Goal: Navigation & Orientation: Find specific page/section

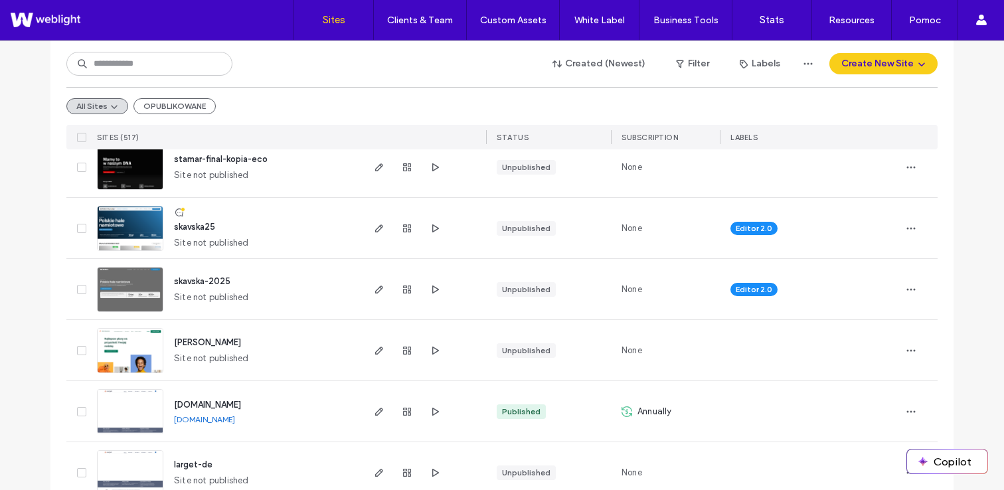
scroll to position [122, 0]
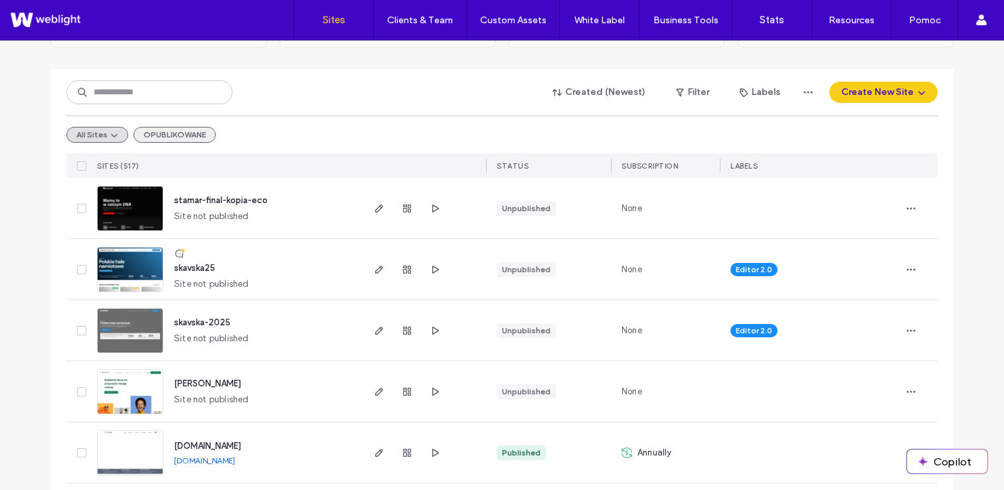
click at [157, 132] on button "OPUBLIKOWANE" at bounding box center [175, 135] width 82 height 16
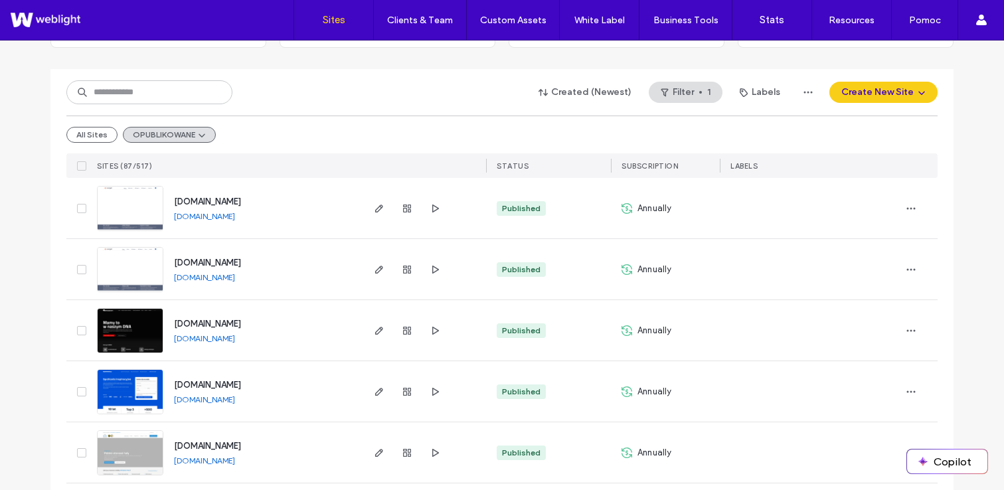
scroll to position [0, 0]
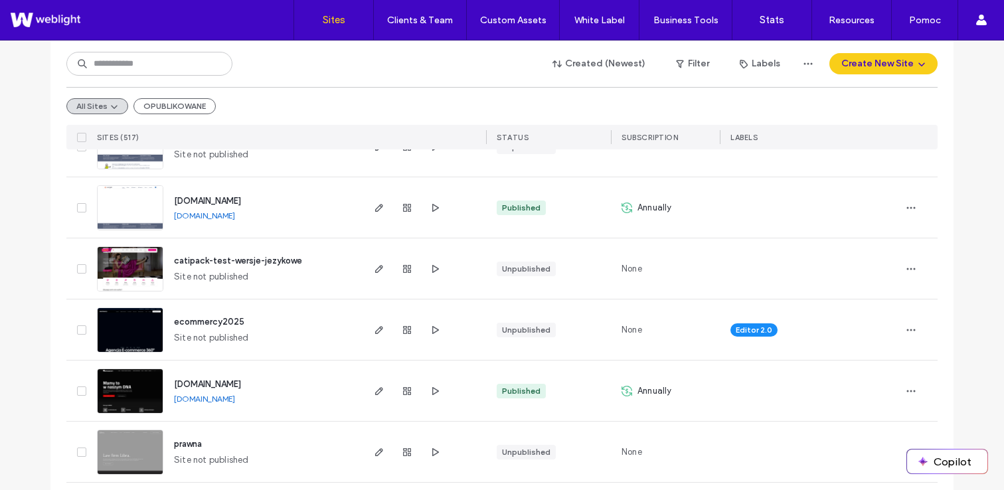
scroll to position [536, 0]
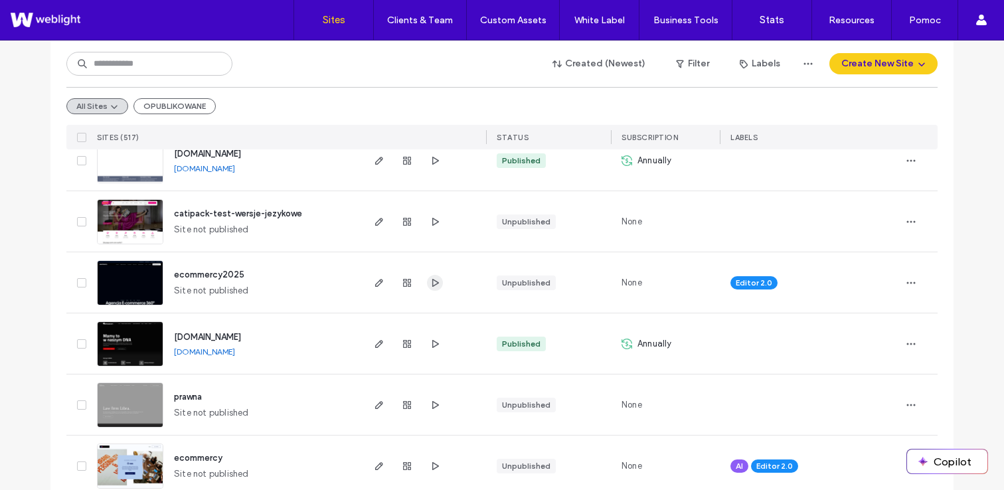
click at [437, 288] on span "button" at bounding box center [435, 283] width 16 height 16
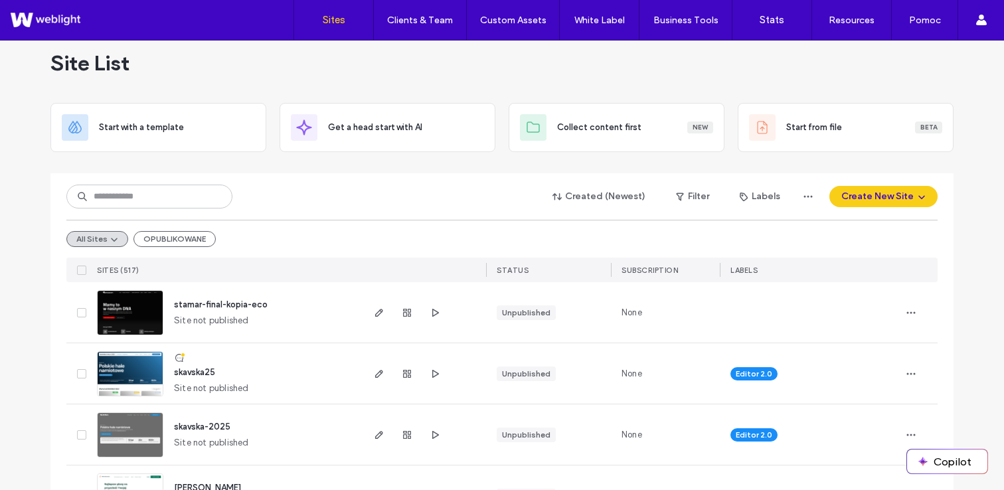
scroll to position [0, 0]
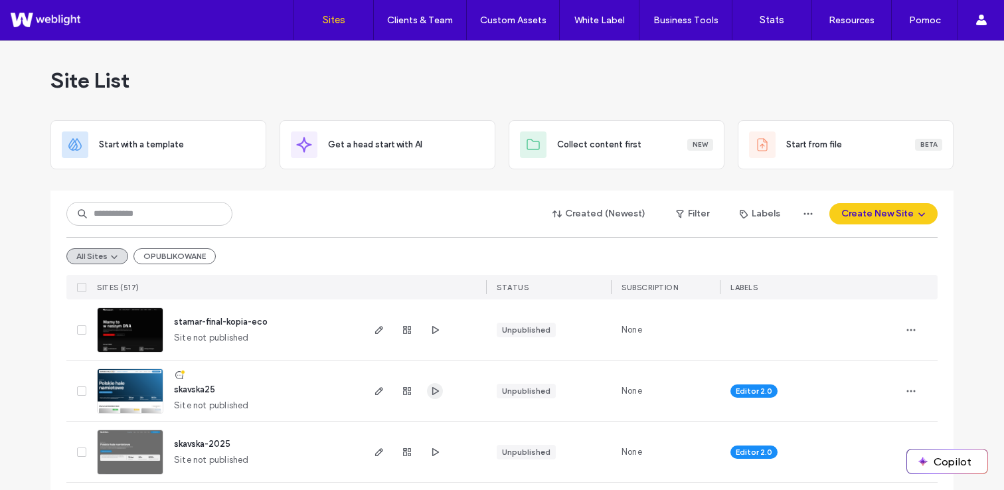
click at [432, 385] on span "button" at bounding box center [435, 391] width 16 height 16
click at [427, 383] on button "button" at bounding box center [435, 391] width 16 height 16
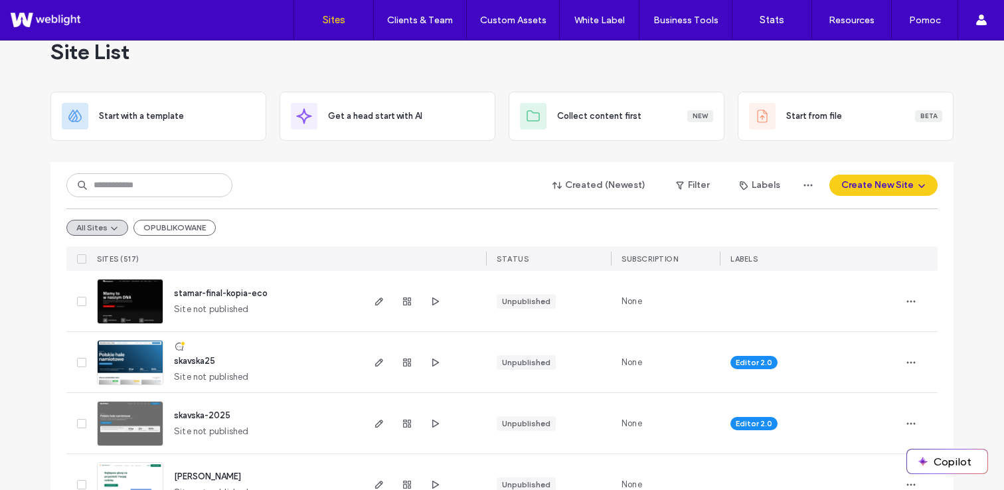
scroll to position [15, 0]
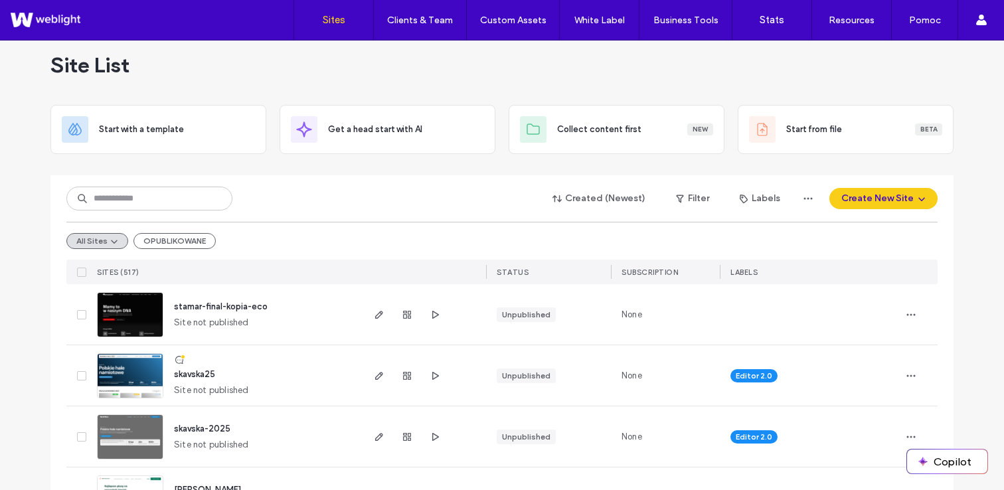
click at [474, 189] on div "Created (Newest) Filter Labels Create New Site" at bounding box center [502, 198] width 872 height 25
click at [504, 181] on div "Created (Newest) Filter Labels Create New Site All Sites OPUBLIKOWANE SITES (51…" at bounding box center [502, 229] width 872 height 109
click at [497, 128] on div "Start with a template Get a head start with AI Collect content first New Start …" at bounding box center [501, 129] width 903 height 49
click at [149, 248] on button "OPUBLIKOWANE" at bounding box center [175, 241] width 82 height 16
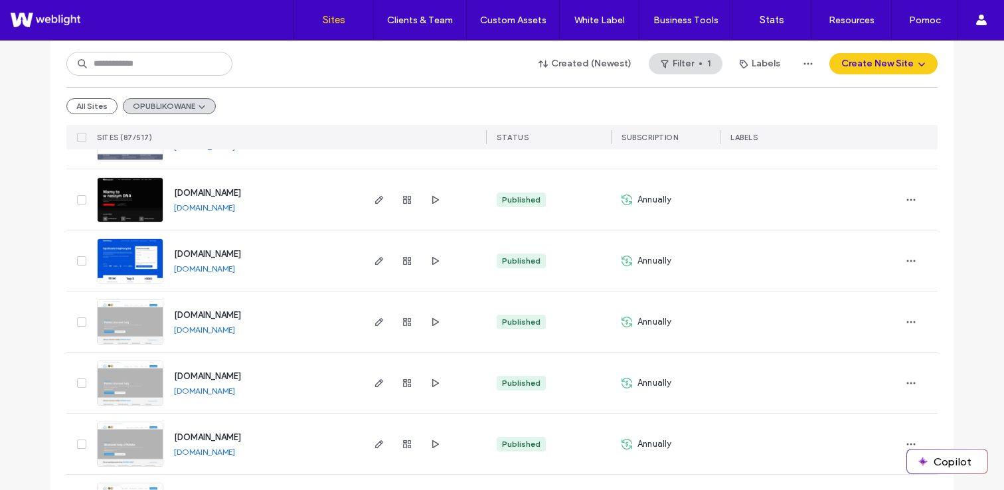
scroll to position [169, 0]
